Goal: Task Accomplishment & Management: Use online tool/utility

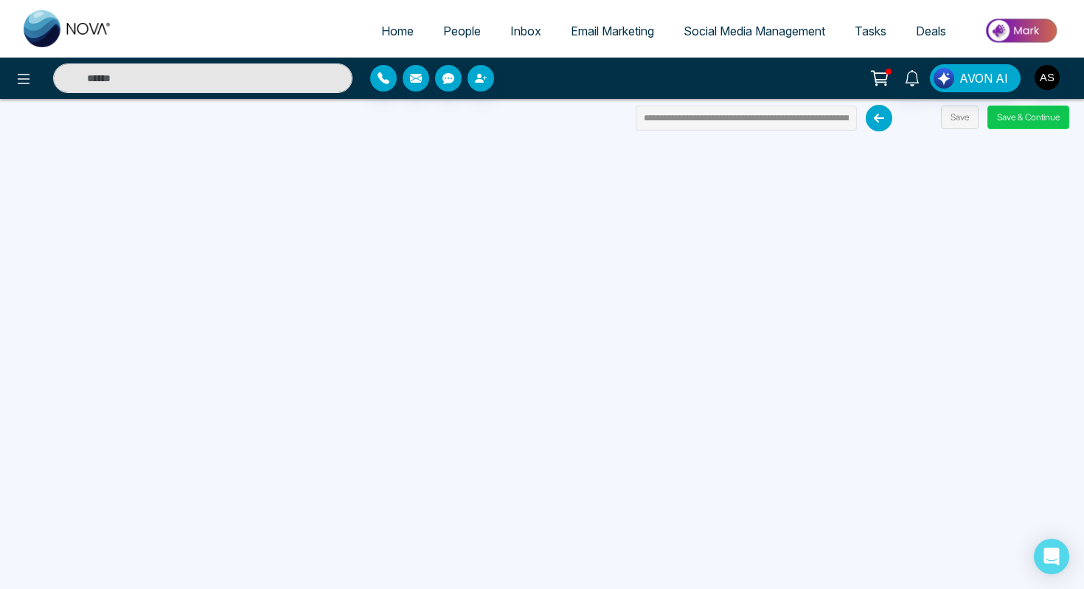
drag, startPoint x: 0, startPoint y: 0, endPoint x: 1016, endPoint y: 117, distance: 1022.3
click at [1016, 117] on button "Save & Continue" at bounding box center [1029, 117] width 82 height 24
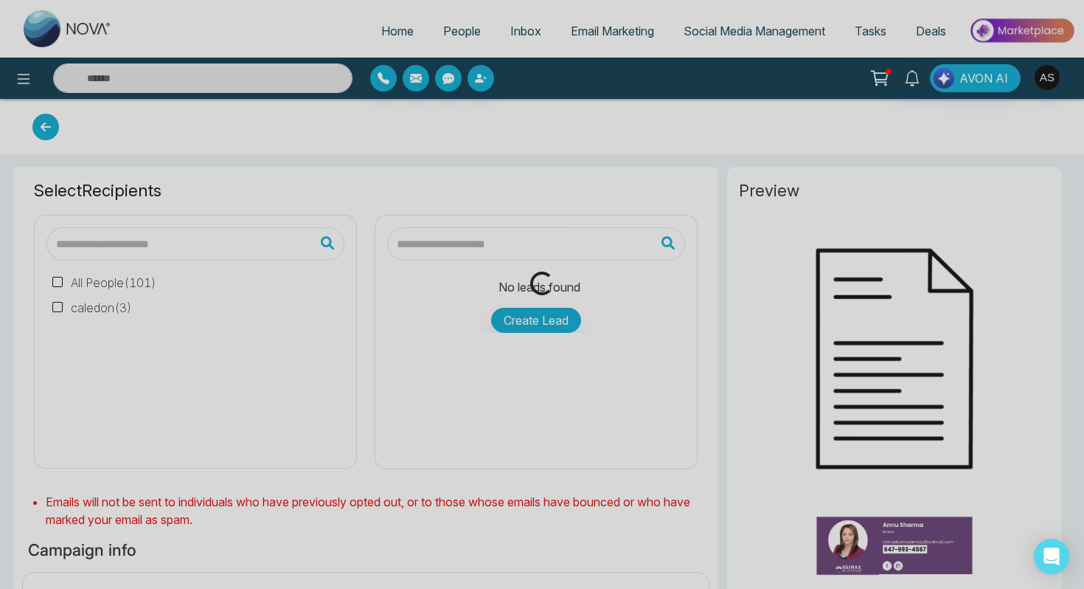
type input "**********"
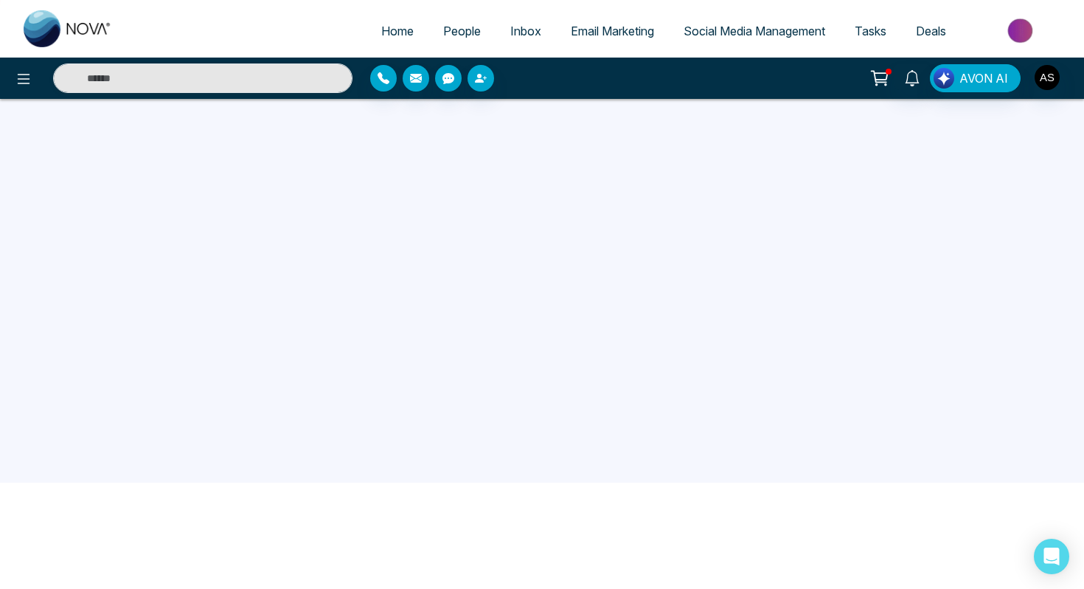
scroll to position [140, 0]
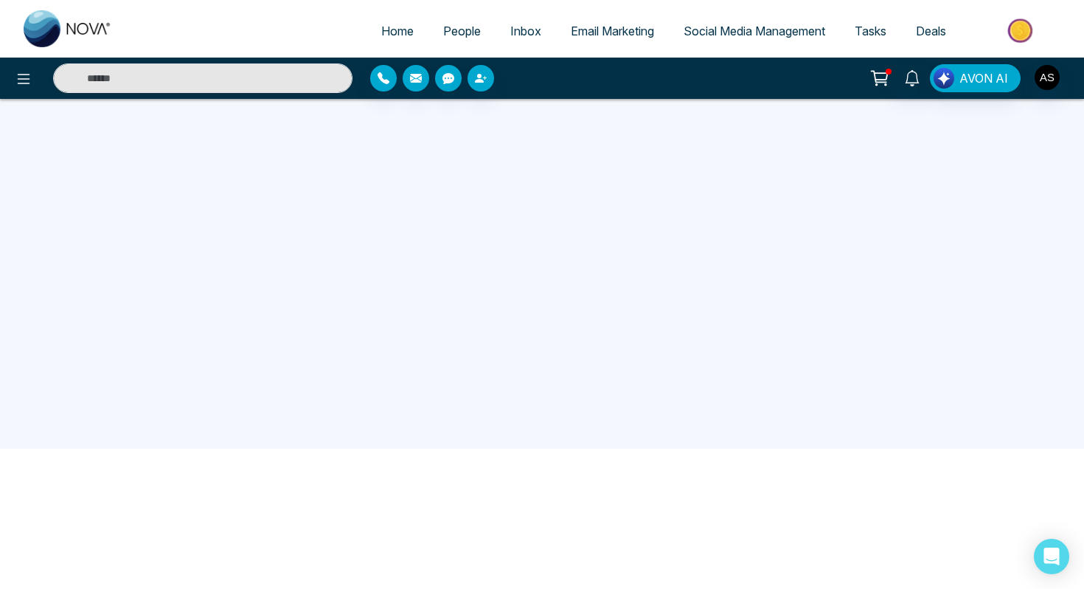
click at [634, 31] on span "Email Marketing" at bounding box center [612, 31] width 83 height 15
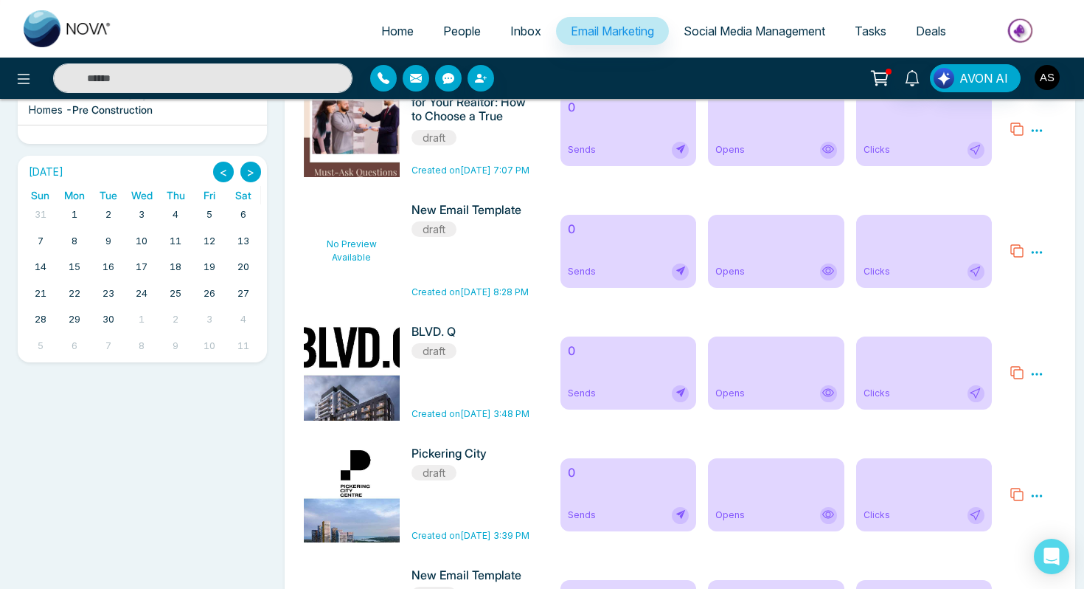
scroll to position [420, 0]
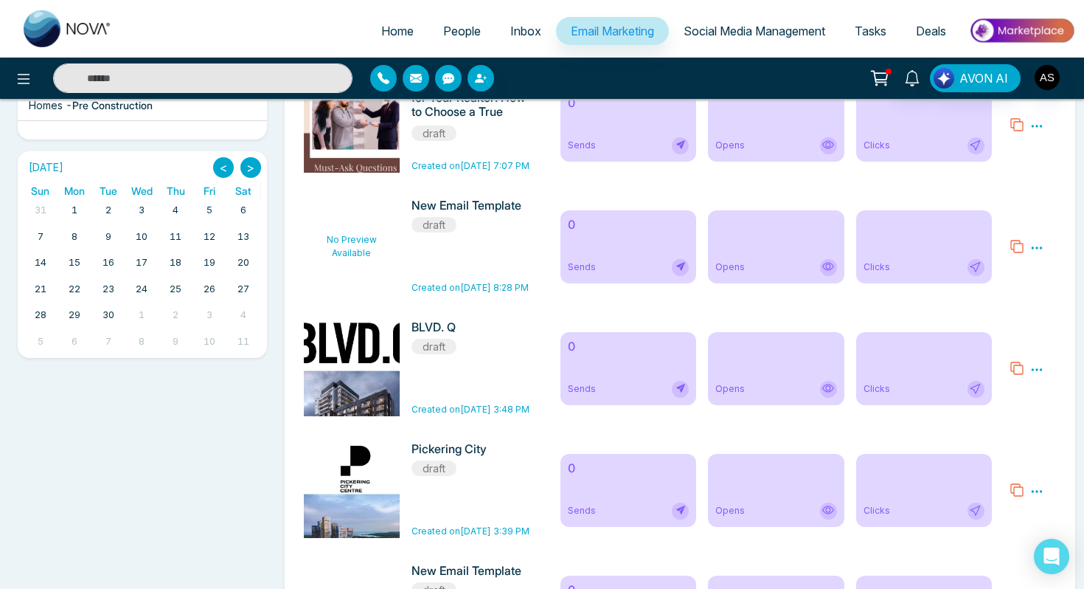
drag, startPoint x: 634, startPoint y: 31, endPoint x: 379, endPoint y: 359, distance: 415.7
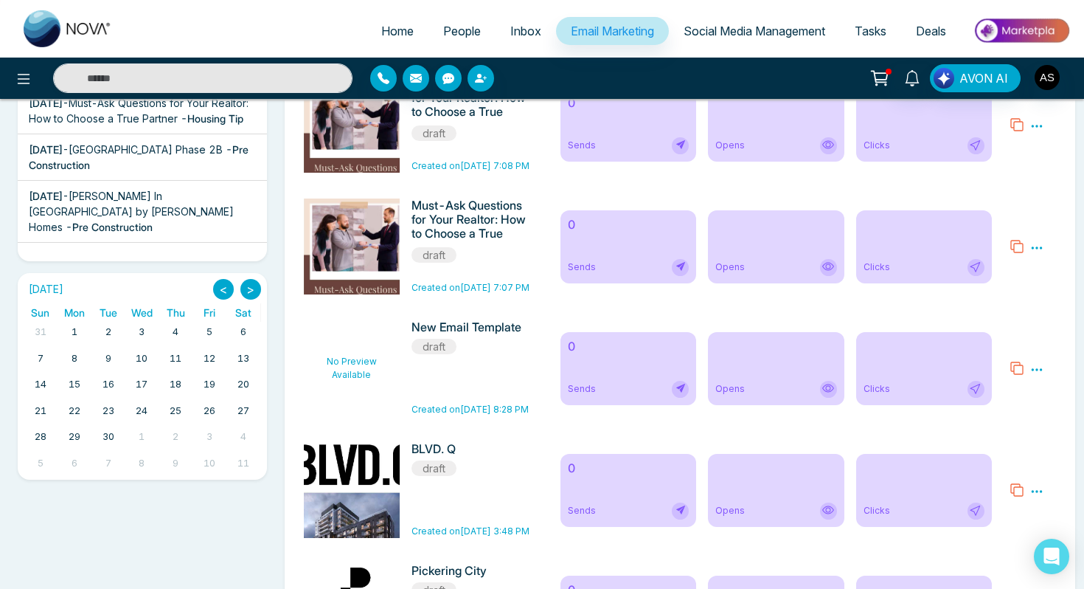
scroll to position [0, 0]
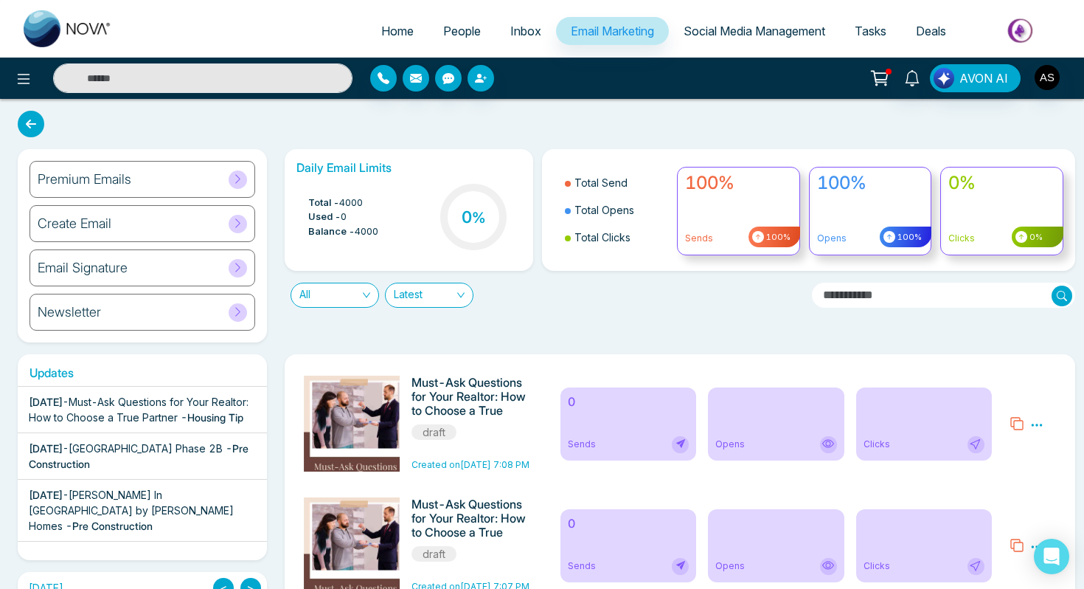
click at [382, 35] on span "Home" at bounding box center [397, 31] width 32 height 15
select select "*"
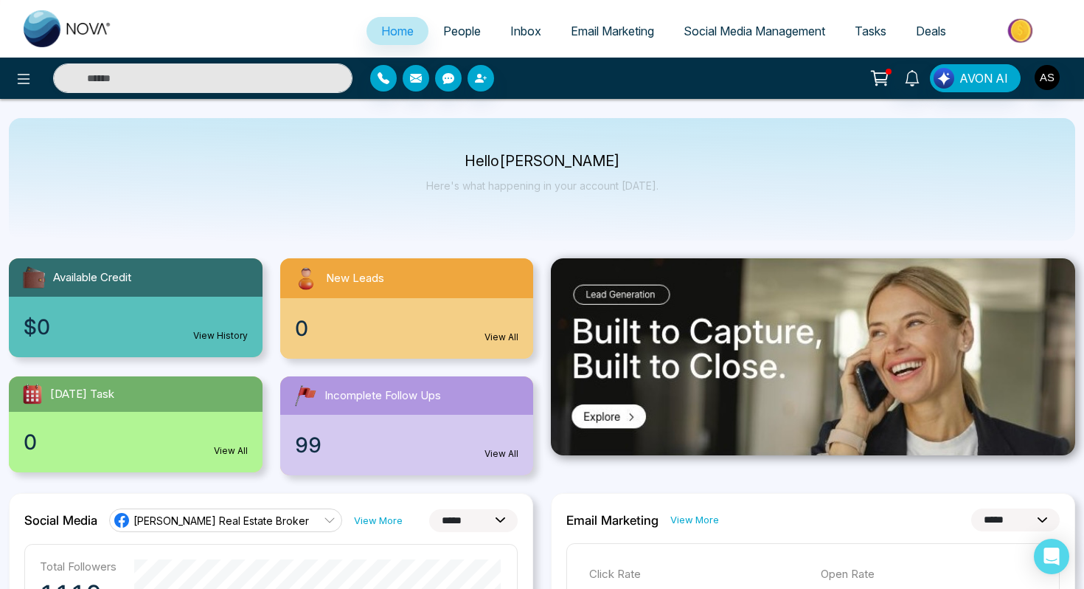
scroll to position [3, 0]
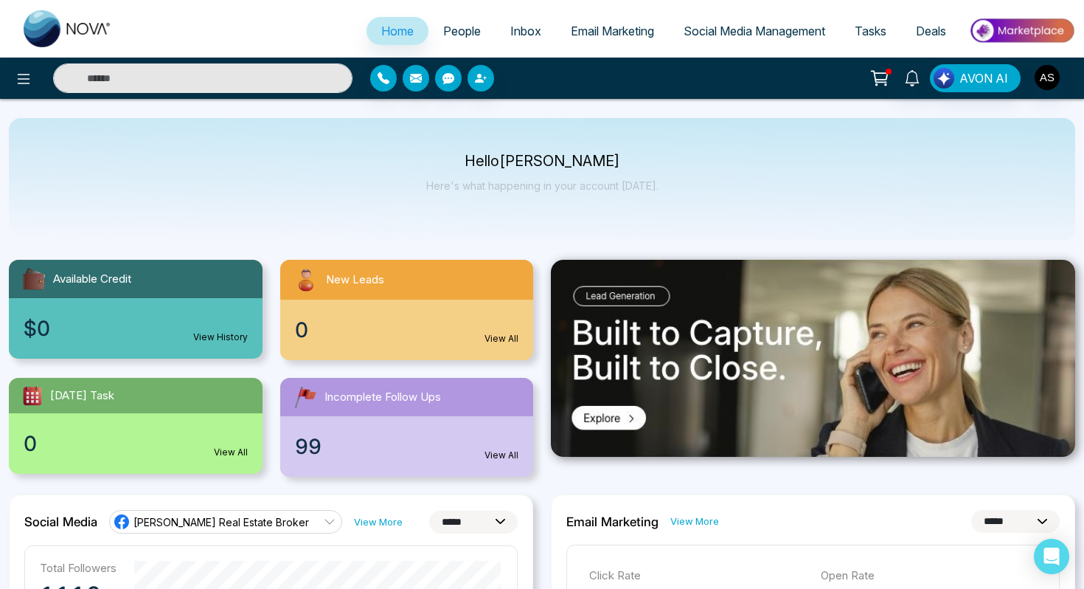
drag, startPoint x: 379, startPoint y: 359, endPoint x: 504, endPoint y: 451, distance: 155.6
click at [504, 451] on link "View All" at bounding box center [502, 454] width 34 height 13
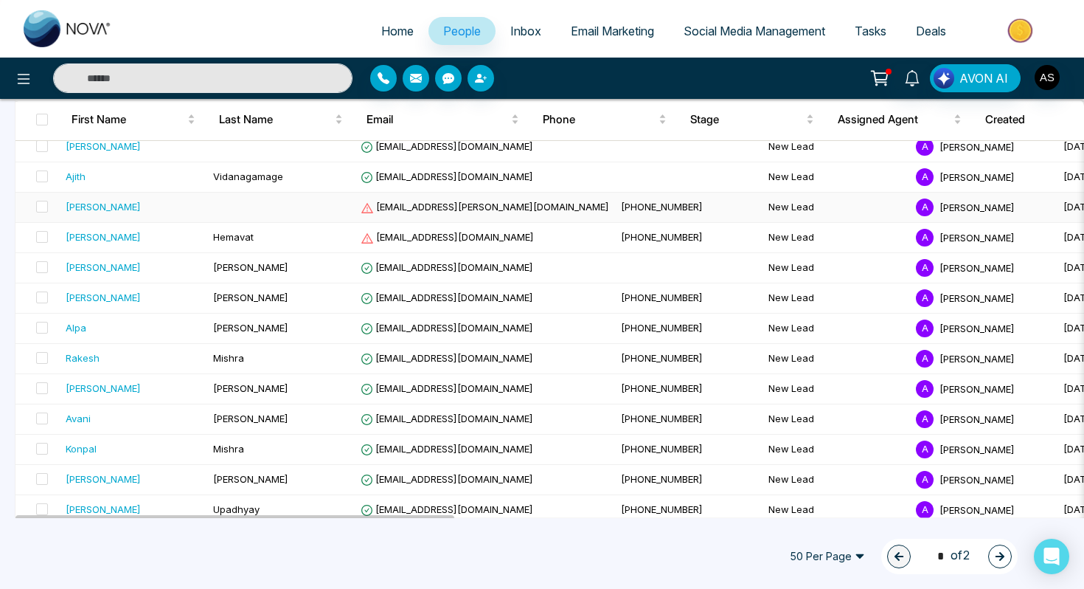
scroll to position [922, 0]
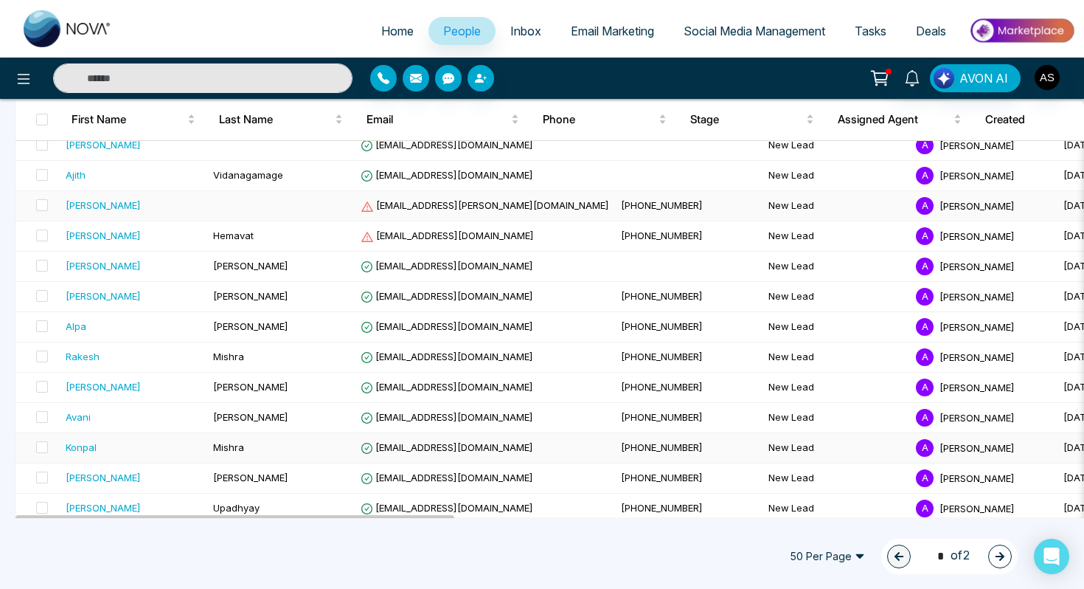
drag, startPoint x: 504, startPoint y: 451, endPoint x: 367, endPoint y: 210, distance: 277.8
click at [367, 210] on icon at bounding box center [367, 206] width 12 height 10
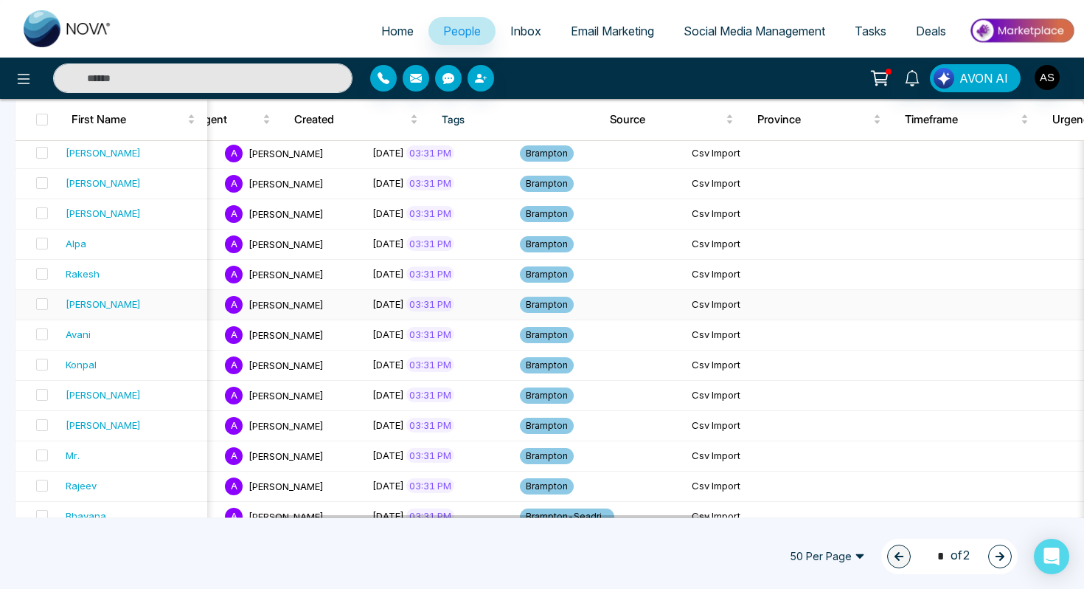
scroll to position [0, 576]
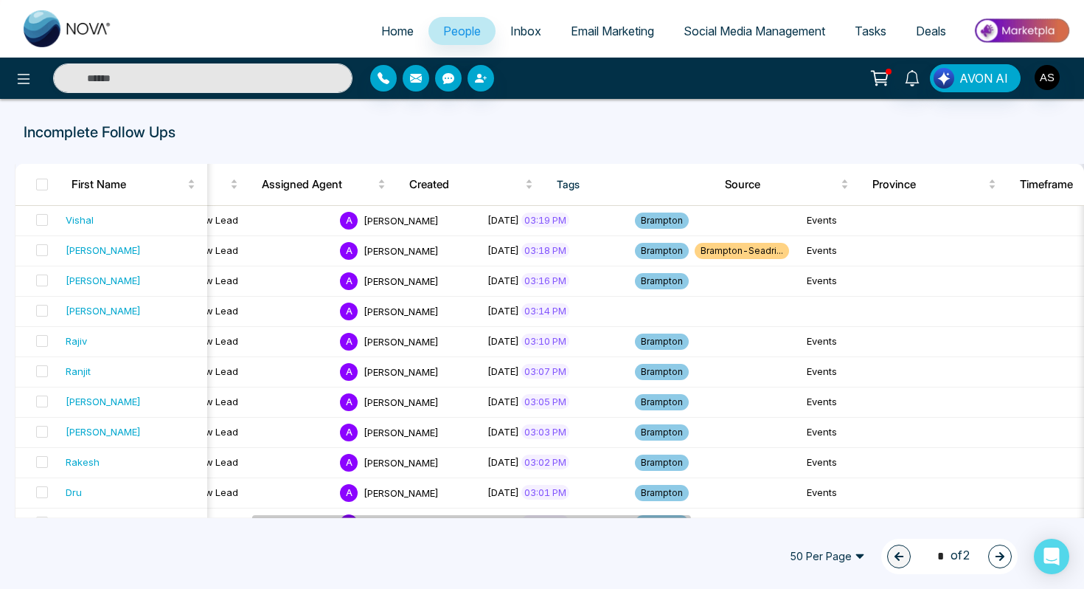
click at [715, 38] on span "Social Media Management" at bounding box center [755, 31] width 142 height 15
